Goal: Contribute content: Add original content to the website for others to see

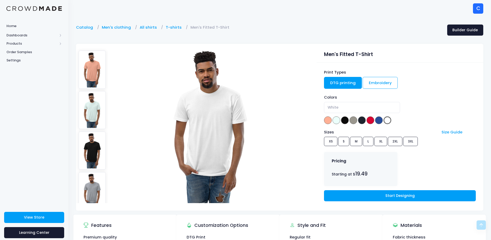
select select "White"
click at [221, 150] on img at bounding box center [210, 125] width 108 height 155
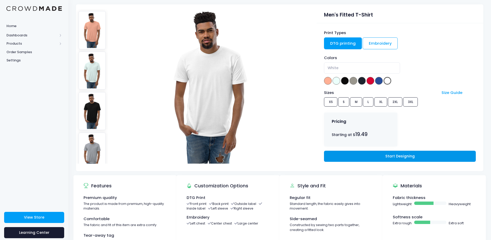
scroll to position [52, 0]
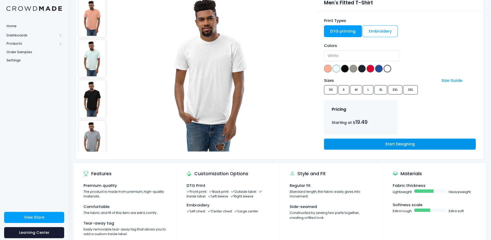
click at [353, 144] on link "Start Designing" at bounding box center [399, 143] width 151 height 11
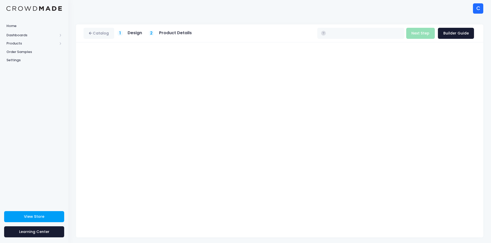
type input "$19.49 - $22.39"
click at [134, 33] on h5 "Design" at bounding box center [134, 32] width 14 height 5
click at [104, 33] on link "Catalog" at bounding box center [98, 33] width 31 height 11
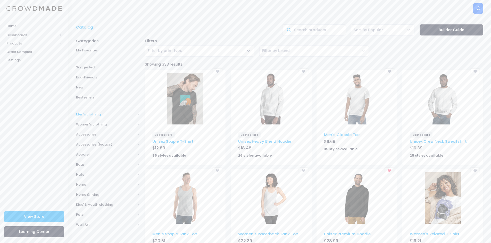
click at [105, 116] on span "Men's clothing" at bounding box center [105, 114] width 59 height 5
click at [111, 154] on span "All shirts" at bounding box center [106, 154] width 45 height 5
click at [101, 184] on span "T-shirts" at bounding box center [110, 184] width 47 height 5
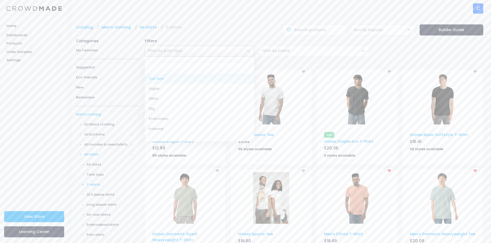
click at [248, 52] on span "Filter by print type" at bounding box center [199, 51] width 109 height 11
select select "DTG"
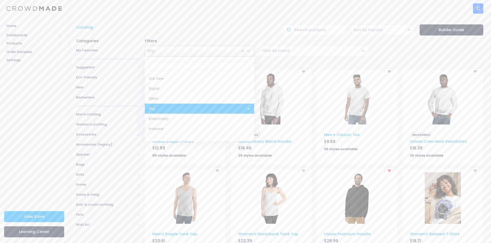
click at [219, 50] on span "× Dtg" at bounding box center [199, 51] width 109 height 11
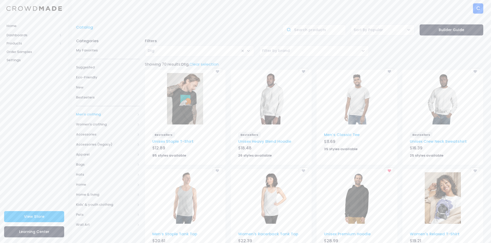
click at [106, 115] on span "Men's clothing" at bounding box center [105, 114] width 59 height 5
click at [103, 156] on span "All shirts" at bounding box center [106, 154] width 45 height 5
click at [100, 184] on span "T-shirts" at bounding box center [110, 184] width 47 height 5
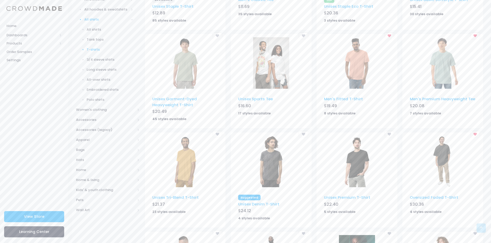
scroll to position [155, 0]
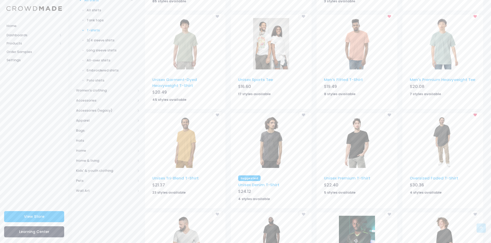
click at [358, 158] on img at bounding box center [357, 143] width 36 height 52
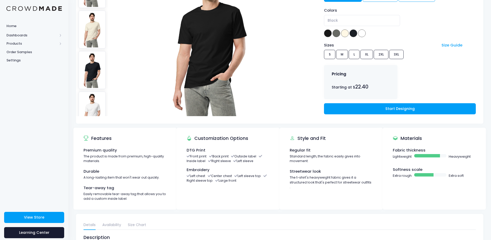
scroll to position [87, 0]
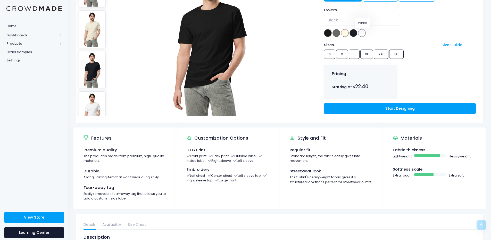
click at [365, 32] on span at bounding box center [362, 33] width 8 height 8
select select "White"
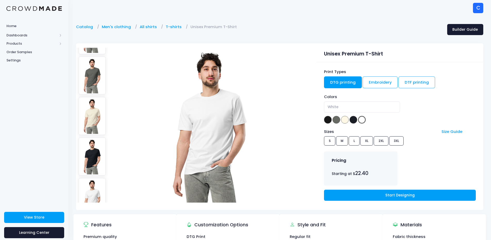
scroll to position [0, 0]
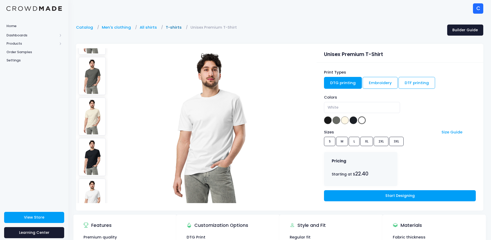
click at [174, 26] on link "T-shirts" at bounding box center [175, 27] width 19 height 6
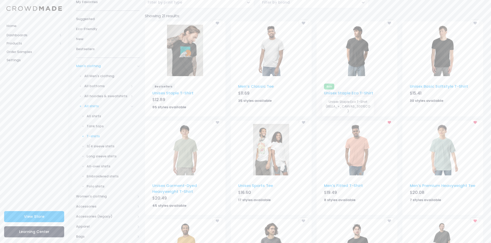
scroll to position [52, 0]
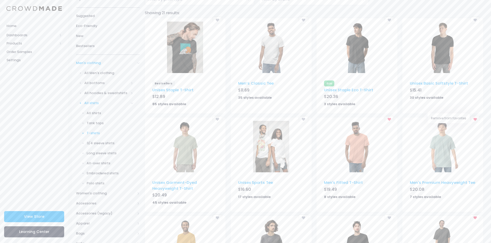
click at [475, 119] on icon at bounding box center [474, 119] width 3 height 3
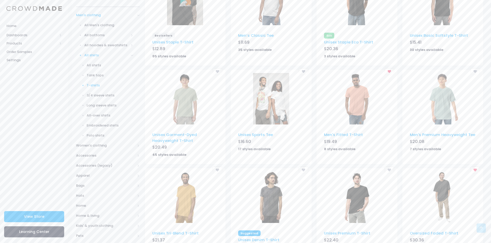
scroll to position [129, 0]
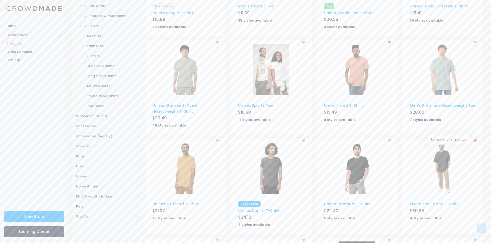
click at [474, 139] on icon at bounding box center [474, 140] width 3 height 3
click at [391, 140] on div at bounding box center [389, 141] width 8 height 6
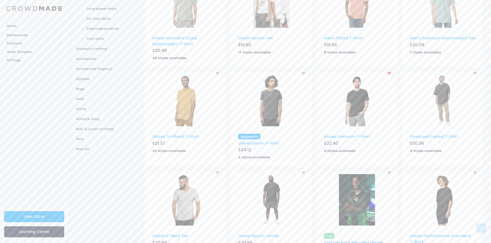
scroll to position [169, 0]
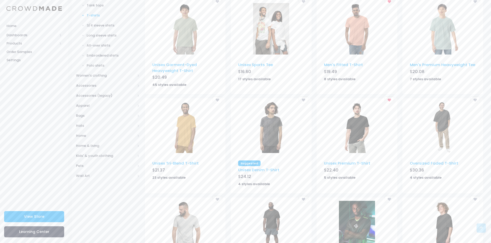
click at [360, 33] on img at bounding box center [357, 29] width 36 height 52
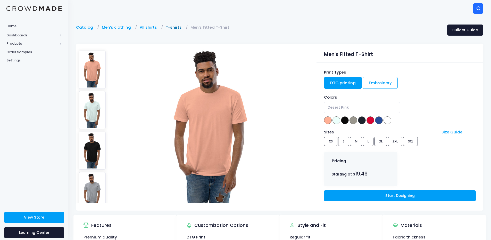
click at [169, 27] on link "T-shirts" at bounding box center [175, 27] width 19 height 6
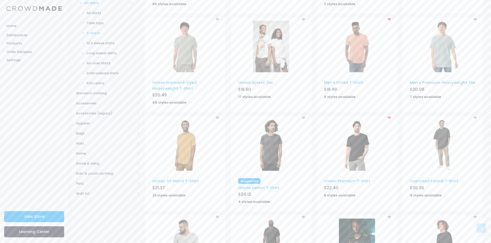
scroll to position [155, 0]
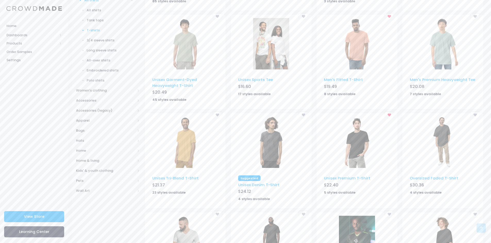
click at [359, 149] on img at bounding box center [357, 143] width 36 height 52
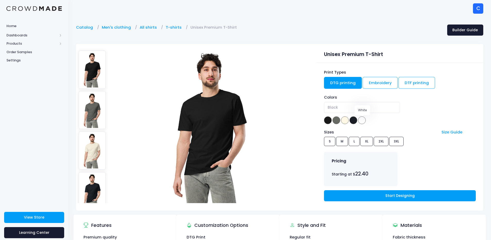
click at [363, 120] on span at bounding box center [362, 120] width 8 height 8
select select "White"
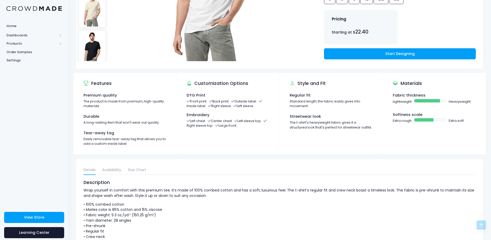
scroll to position [155, 0]
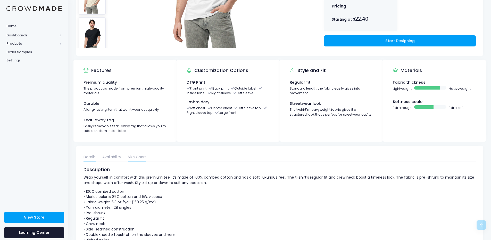
click at [133, 155] on link "Size Chart" at bounding box center [137, 156] width 18 height 9
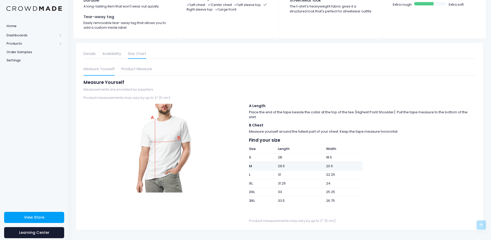
scroll to position [259, 0]
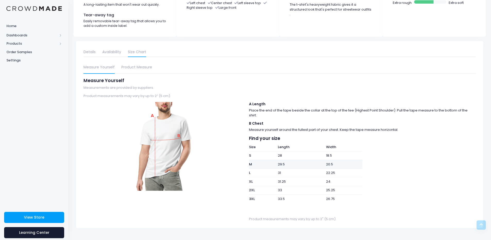
click at [330, 163] on td "20.5" at bounding box center [343, 164] width 38 height 9
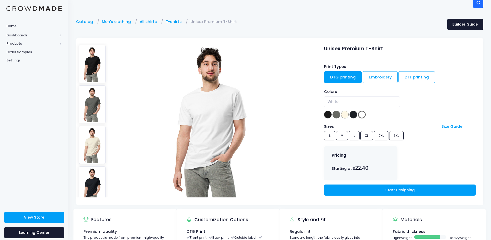
scroll to position [2, 0]
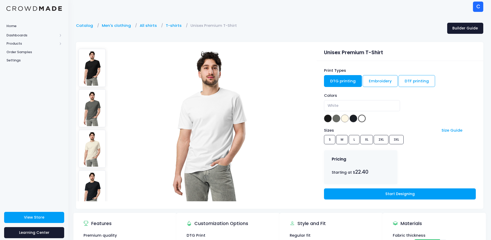
click at [344, 139] on div "Sizes Size Guide S M L XL 2XL 3XL" at bounding box center [399, 136] width 151 height 19
click at [343, 140] on div "Sizes Size Guide S M L XL 2XL 3XL" at bounding box center [399, 136] width 151 height 19
click at [342, 140] on div "Sizes Size Guide S M L XL 2XL 3XL" at bounding box center [399, 136] width 151 height 19
click at [342, 139] on div "Sizes Size Guide S M L XL 2XL 3XL" at bounding box center [399, 136] width 151 height 19
click at [341, 139] on div "Sizes Size Guide S M L XL 2XL 3XL" at bounding box center [399, 136] width 151 height 19
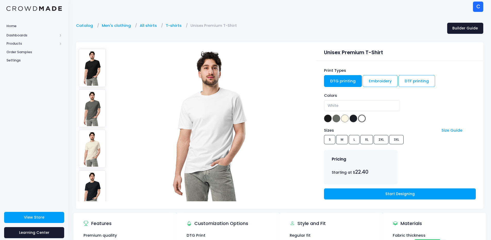
click at [341, 139] on div "Sizes Size Guide S M L XL 2XL 3XL" at bounding box center [399, 136] width 151 height 19
click at [342, 139] on div "Sizes Size Guide S M L XL 2XL 3XL" at bounding box center [399, 136] width 151 height 19
click at [342, 140] on div "Sizes Size Guide S M L XL 2XL 3XL" at bounding box center [399, 136] width 151 height 19
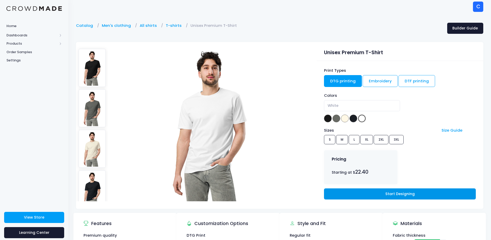
click at [366, 196] on link "Start Designing" at bounding box center [399, 193] width 151 height 11
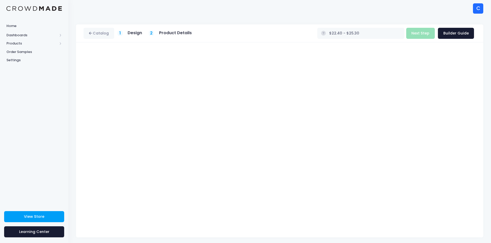
type input "$22.40"
click at [136, 34] on h5 "Design" at bounding box center [134, 32] width 14 height 5
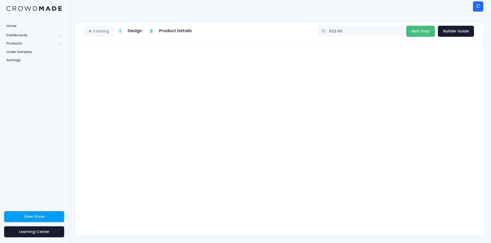
click at [416, 31] on button "Next Step" at bounding box center [420, 31] width 29 height 11
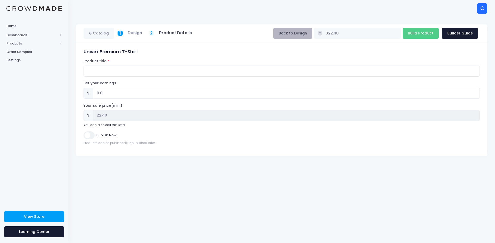
click at [312, 35] on button "Back to Design" at bounding box center [292, 33] width 39 height 11
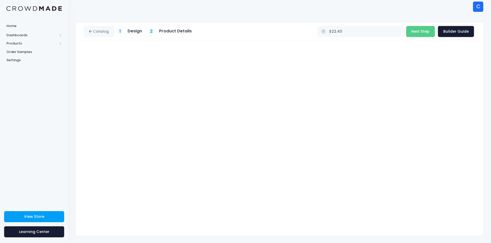
scroll to position [2, 0]
click at [450, 34] on link "Builder Guide" at bounding box center [456, 31] width 36 height 11
drag, startPoint x: 176, startPoint y: 33, endPoint x: 158, endPoint y: 33, distance: 18.0
click at [176, 33] on h5 "Product Details" at bounding box center [175, 32] width 33 height 5
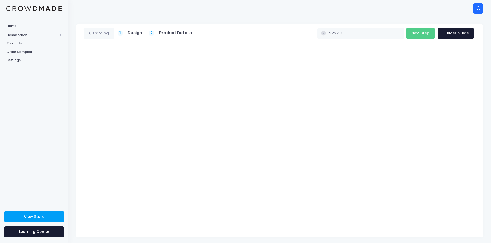
click at [142, 33] on h5 "Design" at bounding box center [134, 32] width 14 height 5
click at [98, 32] on link "Catalog" at bounding box center [98, 33] width 31 height 11
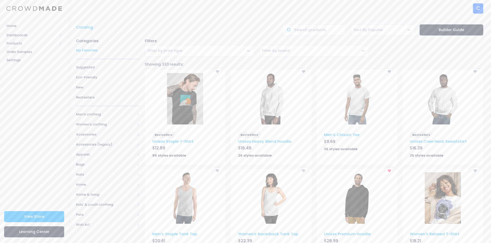
click at [89, 50] on span "My Favorites" at bounding box center [108, 50] width 64 height 5
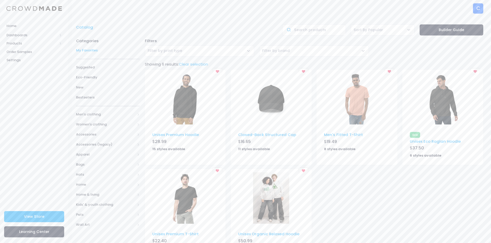
click at [189, 202] on img at bounding box center [185, 199] width 36 height 52
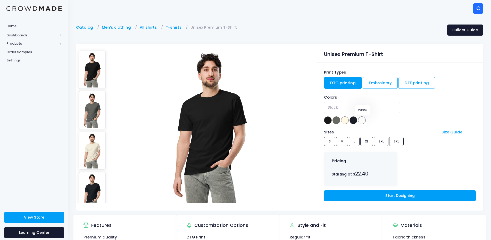
click at [362, 120] on span at bounding box center [362, 120] width 8 height 8
select select "White"
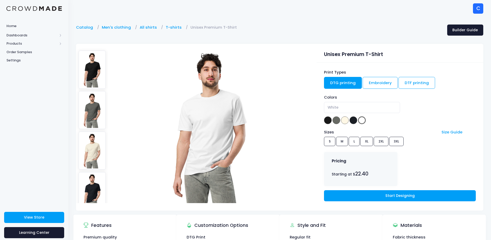
click at [343, 141] on div "Sizes Size Guide S M L XL 2XL 3XL" at bounding box center [399, 138] width 151 height 19
click at [342, 142] on div "Sizes Size Guide S M L XL 2XL 3XL" at bounding box center [399, 138] width 151 height 19
click at [360, 195] on link "Start Designing" at bounding box center [399, 195] width 151 height 11
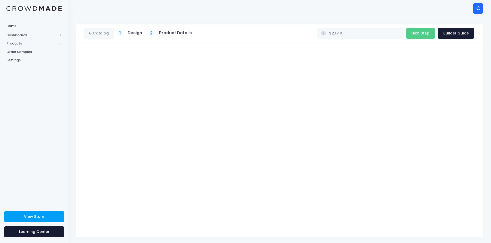
type input "$29.61"
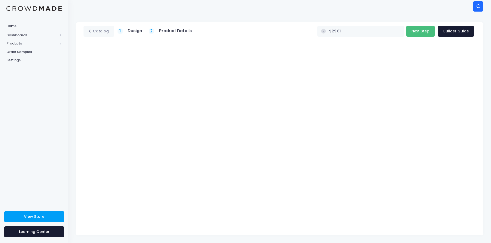
click at [422, 31] on button "Next Step" at bounding box center [420, 31] width 29 height 11
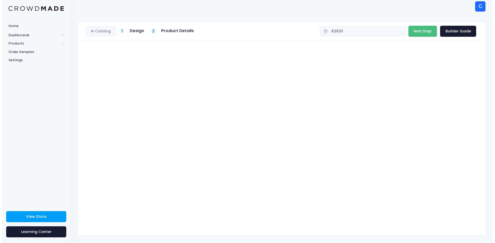
scroll to position [0, 0]
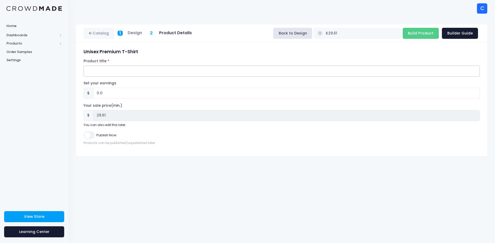
click at [90, 69] on input "Product title" at bounding box center [281, 71] width 396 height 11
type input "White Stylised Front Icon / Back Wordmark"
click at [113, 136] on label "Publish Now" at bounding box center [106, 135] width 20 height 5
click at [94, 136] on input "Publish Now" at bounding box center [88, 135] width 11 height 7
click at [113, 136] on label "Publish Now" at bounding box center [106, 135] width 20 height 5
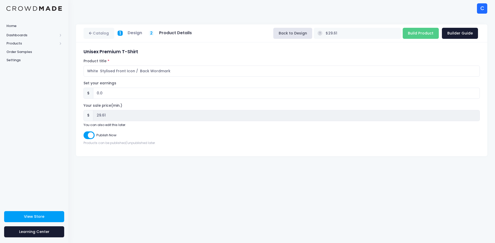
click at [94, 136] on input "Publish Now" at bounding box center [88, 135] width 11 height 7
checkbox input "false"
click at [414, 33] on input "Build Product" at bounding box center [420, 33] width 36 height 11
type input "Building product..."
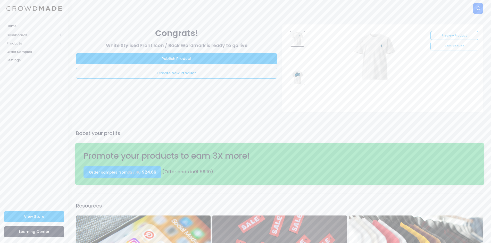
click at [379, 49] on img at bounding box center [375, 57] width 52 height 52
click at [458, 35] on link "Preview Product" at bounding box center [454, 35] width 48 height 9
click at [451, 46] on link "Edit Product" at bounding box center [454, 46] width 48 height 9
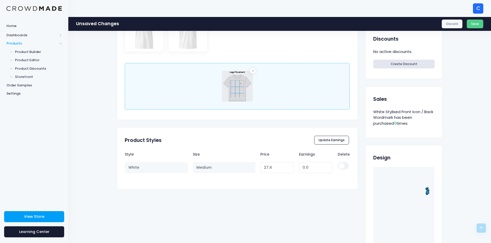
scroll to position [206, 0]
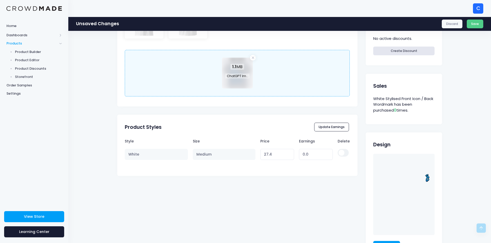
click at [235, 71] on div "1.1 MB ChatGPT Image [DATE], 06_02_59 PM.png" at bounding box center [237, 72] width 31 height 28
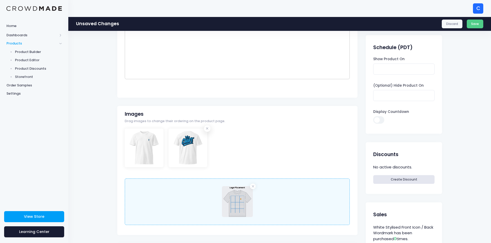
scroll to position [0, 0]
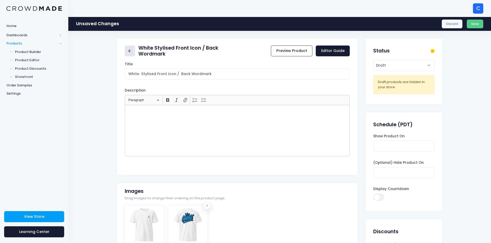
click at [130, 50] on icon at bounding box center [129, 50] width 2 height 3
click at [290, 49] on link "Preview Product" at bounding box center [291, 51] width 41 height 11
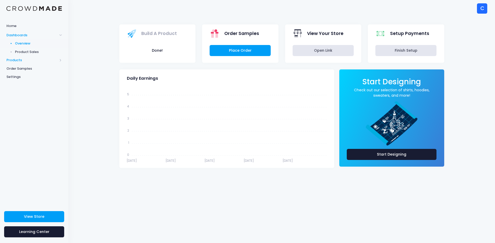
click at [15, 59] on span "Products" at bounding box center [31, 60] width 51 height 5
click at [35, 50] on span "Product Builder" at bounding box center [38, 51] width 47 height 5
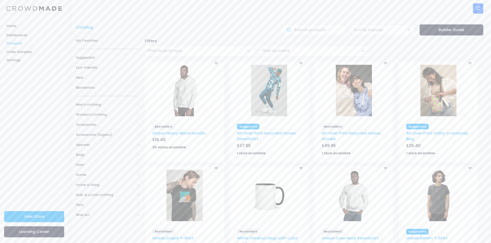
click at [61, 43] on span at bounding box center [60, 43] width 3 height 3
click at [29, 59] on span "Product Editor" at bounding box center [38, 60] width 47 height 5
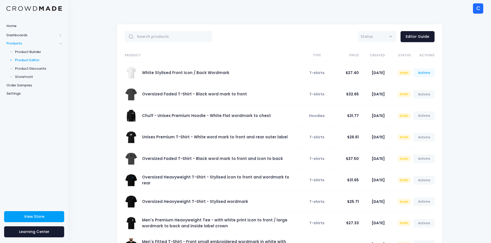
click at [424, 73] on link "Actions" at bounding box center [423, 73] width 21 height 9
click at [464, 86] on div "All Active Draft Status Editor Guide Product Type Price Created Status Actions …" at bounding box center [279, 162] width 422 height 290
click at [420, 72] on link "Actions" at bounding box center [423, 73] width 21 height 9
click at [411, 85] on link "Edit" at bounding box center [418, 85] width 27 height 9
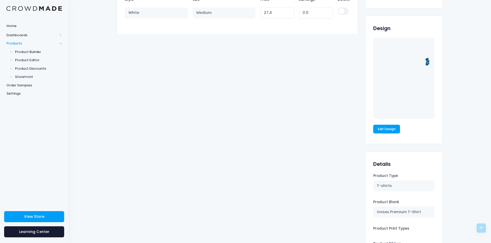
scroll to position [309, 0]
click at [379, 28] on h2 "Design" at bounding box center [381, 28] width 17 height 6
click at [383, 59] on img at bounding box center [403, 77] width 61 height 81
click at [382, 129] on link "Edit Design" at bounding box center [386, 128] width 27 height 9
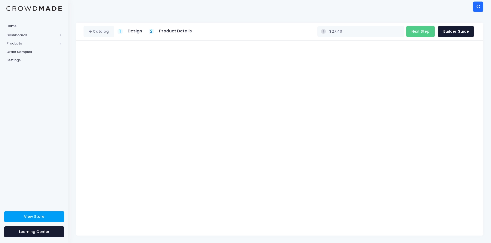
scroll to position [2, 0]
type input "$27.40"
click at [423, 31] on button "Next Step" at bounding box center [420, 31] width 29 height 11
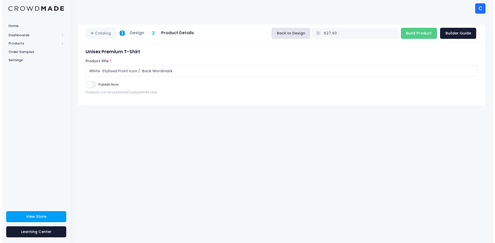
scroll to position [0, 0]
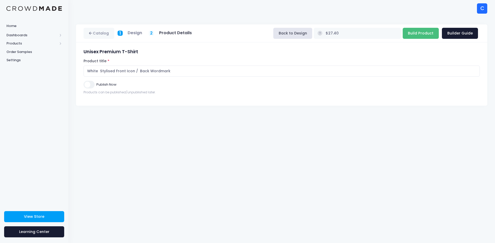
click at [417, 35] on input "Build Product" at bounding box center [420, 33] width 36 height 11
type input "Building product..."
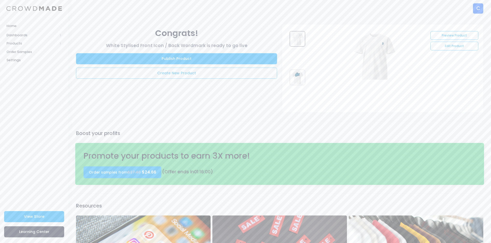
click at [377, 50] on img at bounding box center [375, 57] width 52 height 52
click at [13, 26] on span "Home" at bounding box center [33, 25] width 55 height 5
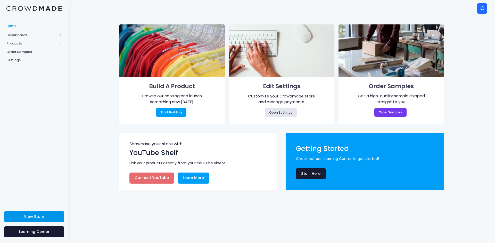
click at [47, 215] on link "View Store" at bounding box center [34, 216] width 60 height 11
